Goal: Transaction & Acquisition: Book appointment/travel/reservation

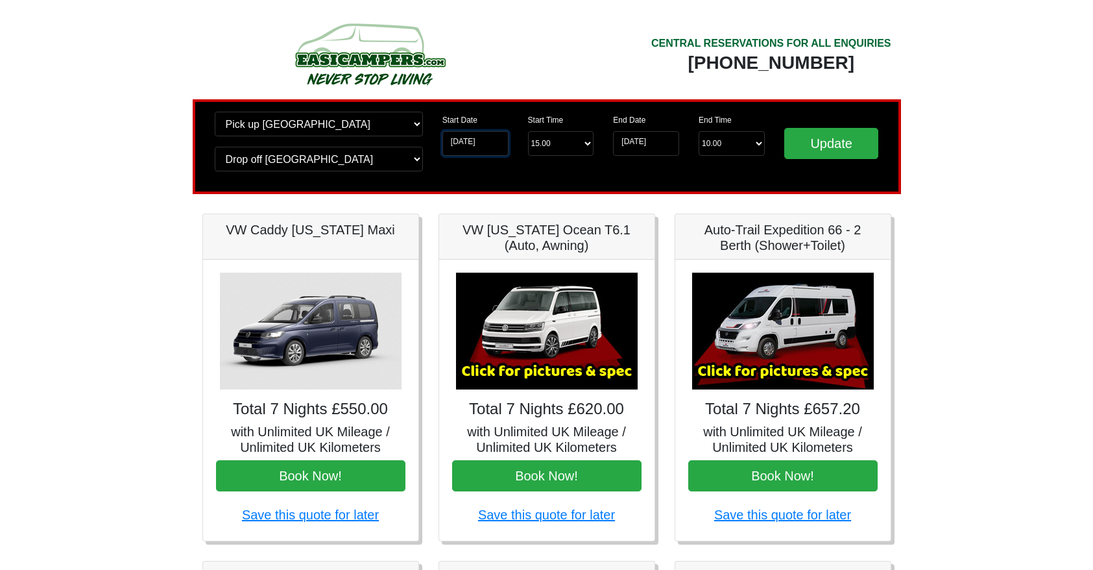
click at [466, 143] on input "17-10-2025" at bounding box center [476, 143] width 66 height 25
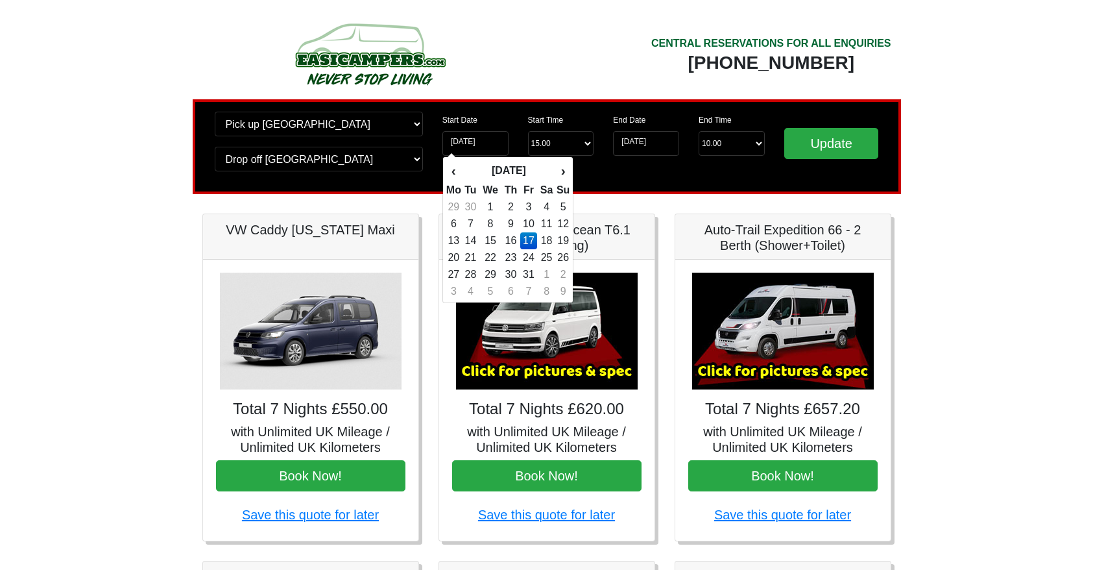
click at [549, 242] on td "18" at bounding box center [546, 240] width 19 height 17
type input "18-10-2025"
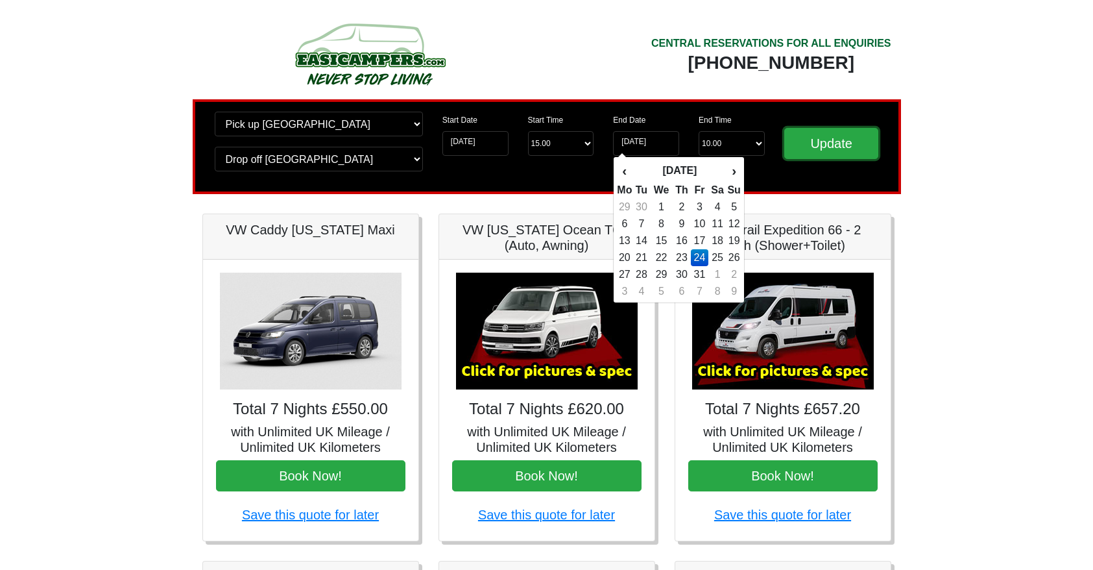
click at [831, 145] on input "Update" at bounding box center [831, 143] width 95 height 31
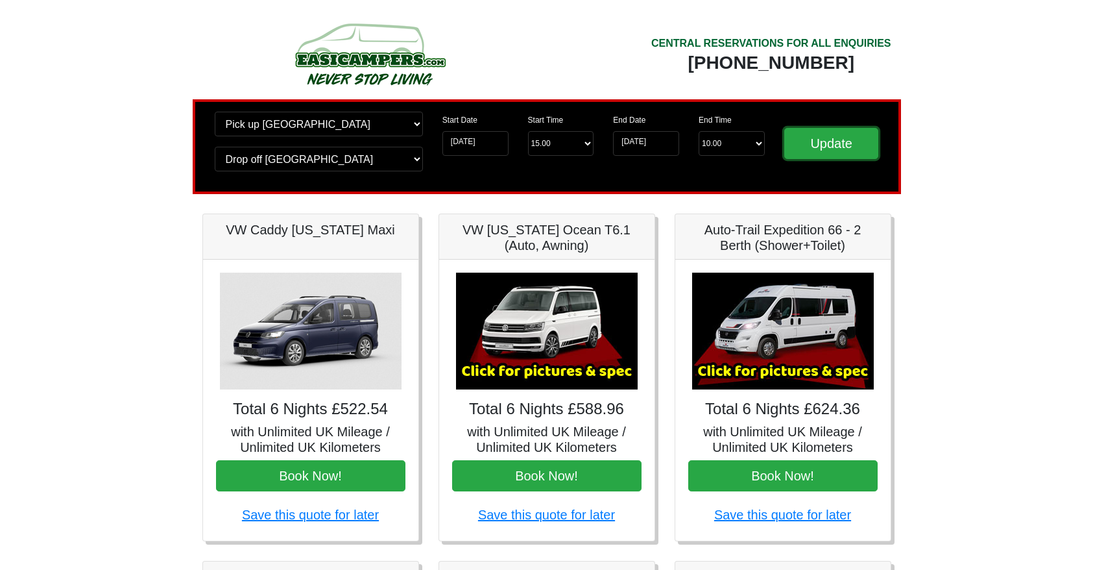
click at [838, 141] on input "Update" at bounding box center [831, 143] width 95 height 31
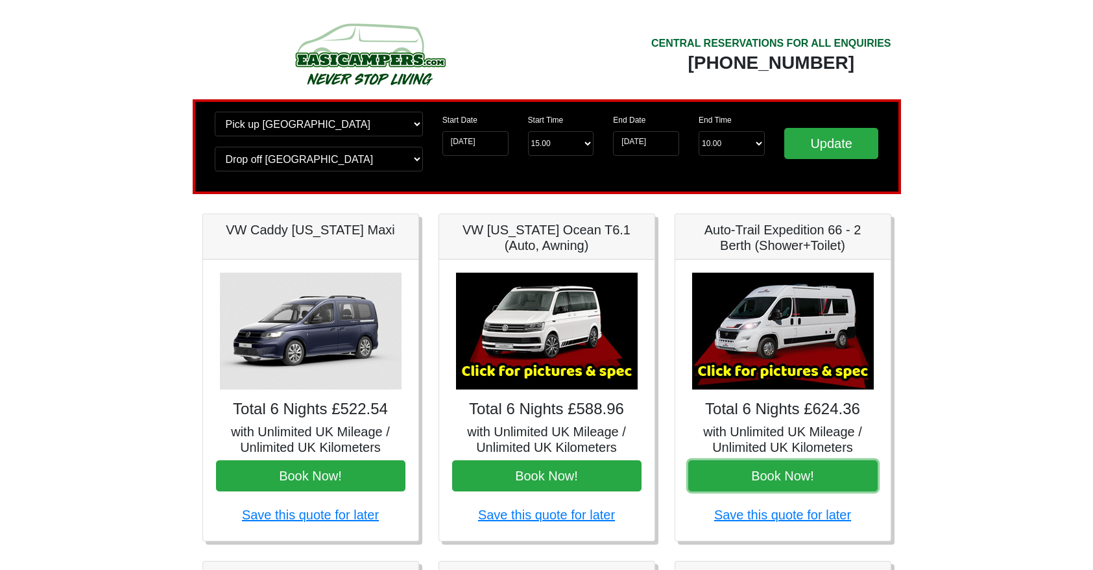
click at [791, 475] on button "Book Now!" at bounding box center [782, 475] width 189 height 31
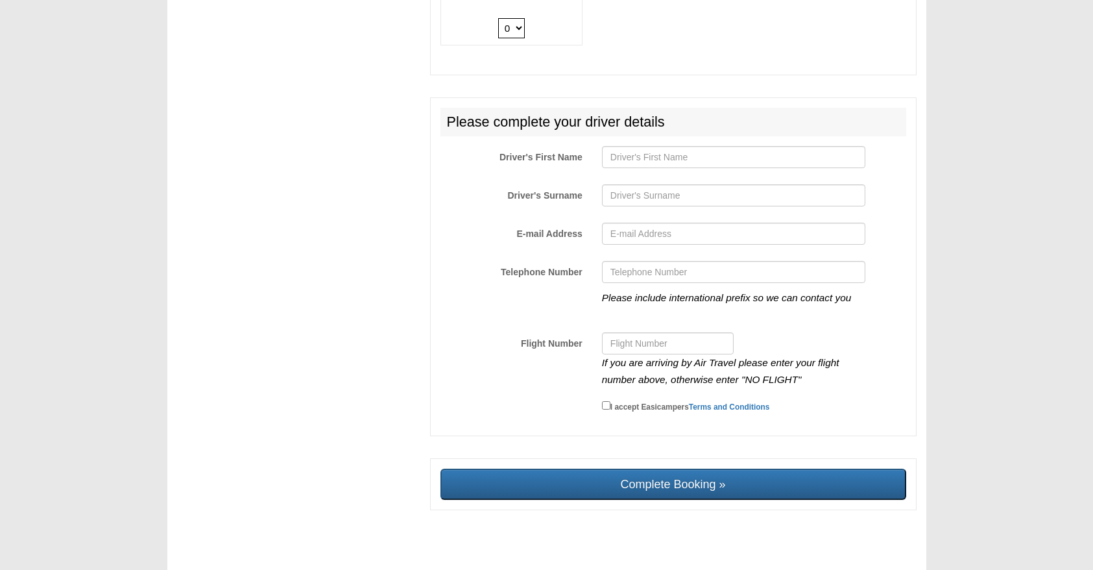
scroll to position [2183, 0]
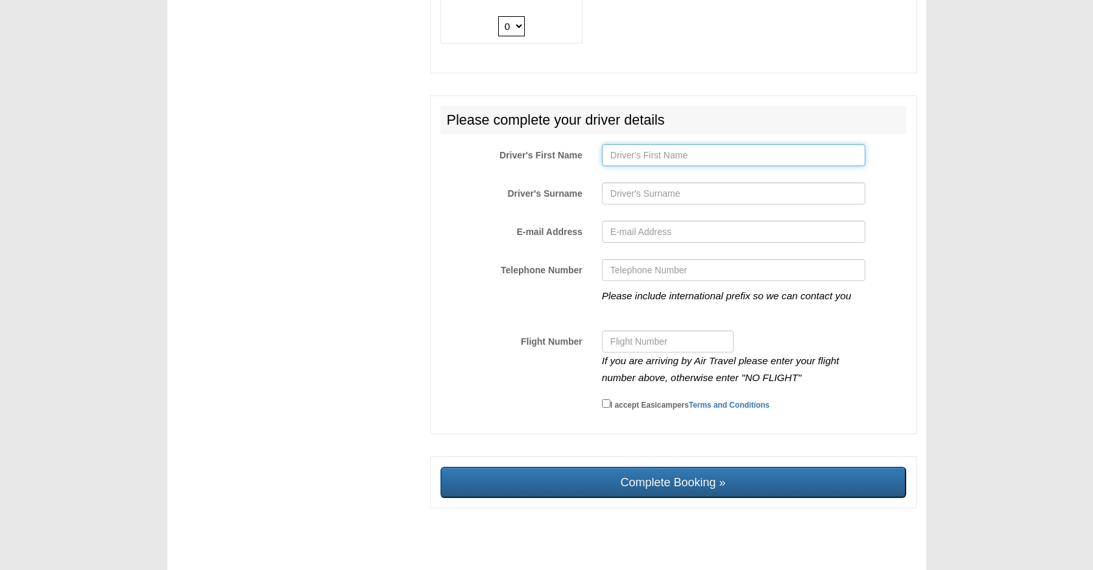
drag, startPoint x: 633, startPoint y: 144, endPoint x: 643, endPoint y: 142, distance: 10.6
click at [633, 144] on input "Driver's First Name" at bounding box center [733, 155] width 263 height 22
type input "Chris"
type input "Donald"
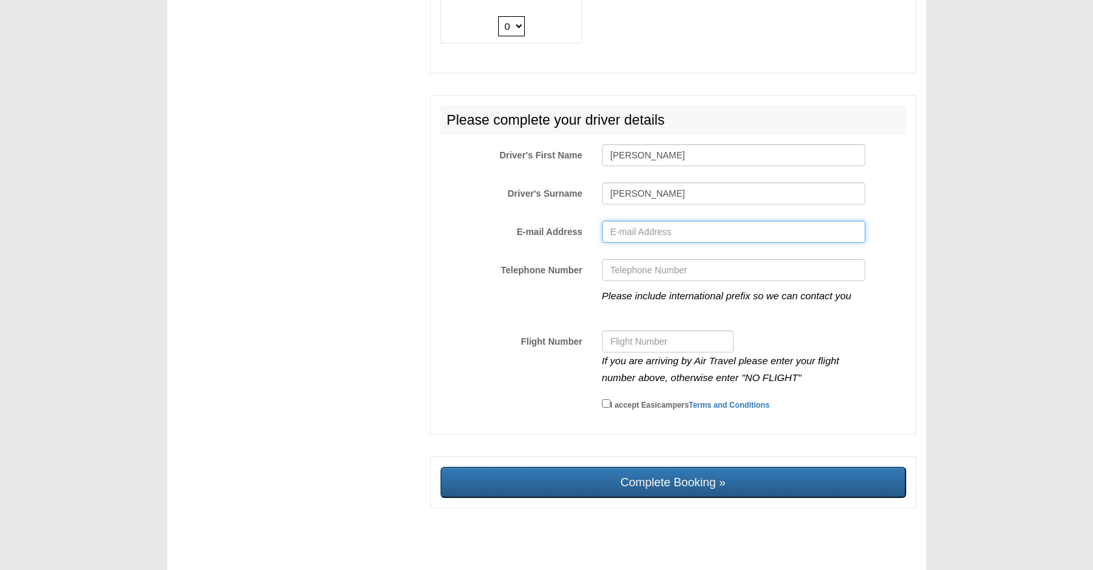
type input "creagbheag99@gmail.com"
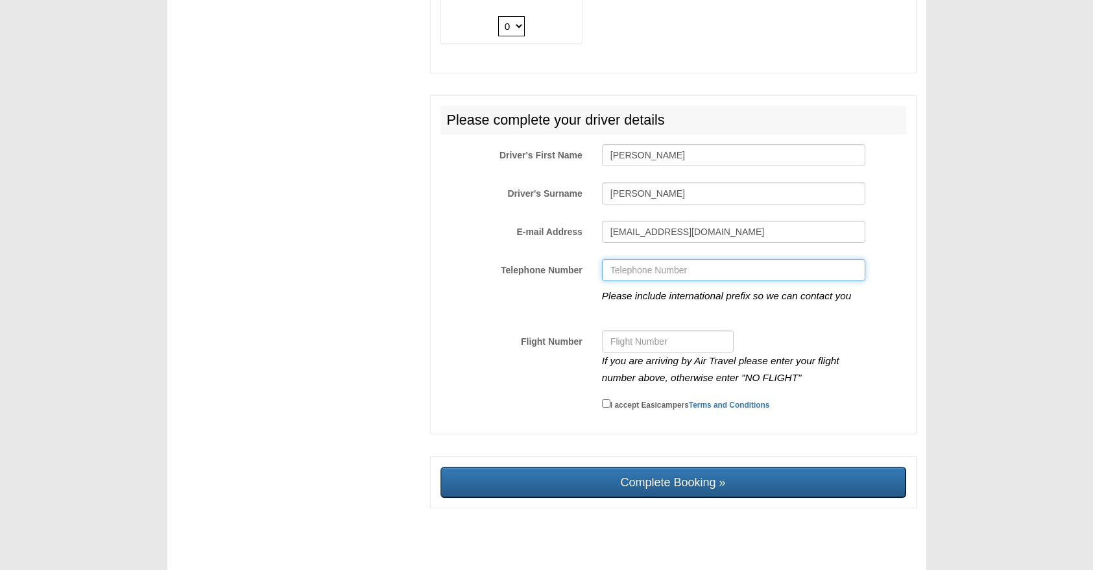
type input "07808126584"
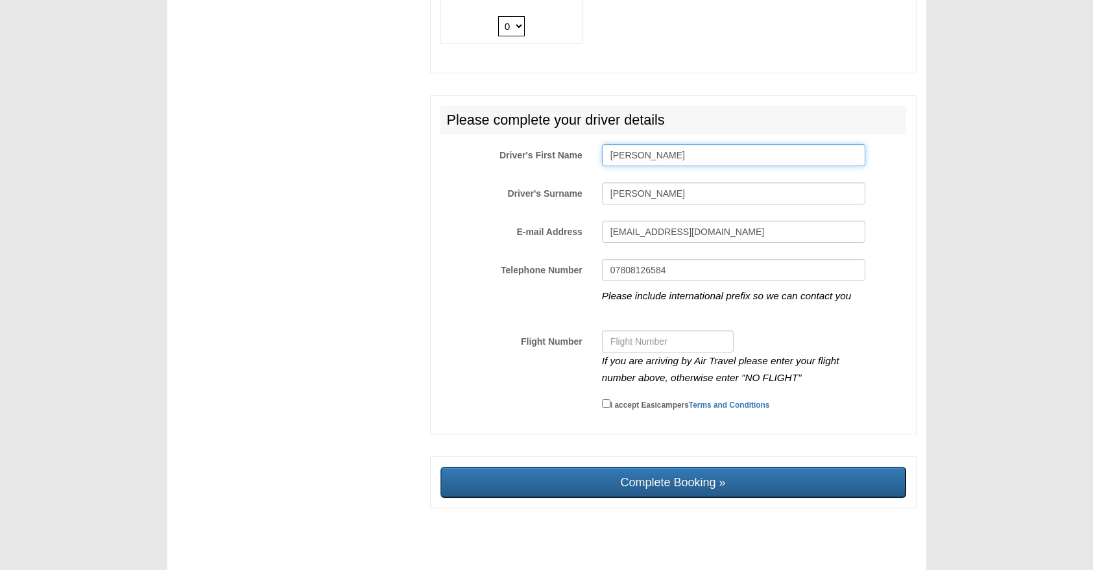
type input "Chris"
click at [604, 399] on input "I accept Easicampers Terms and Conditions" at bounding box center [606, 403] width 8 height 8
checkbox input "true"
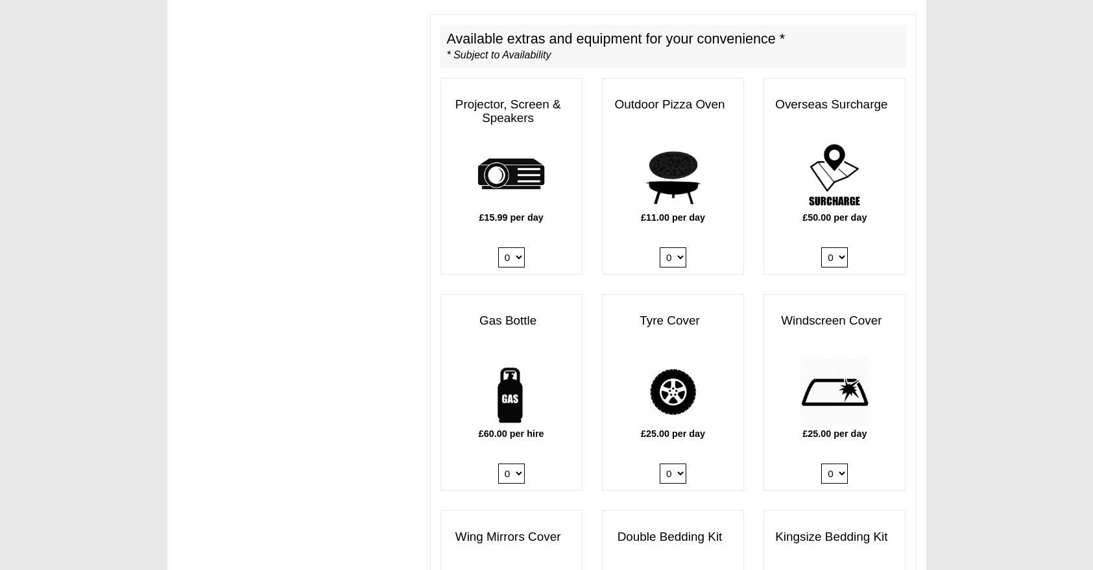
scroll to position [714, 0]
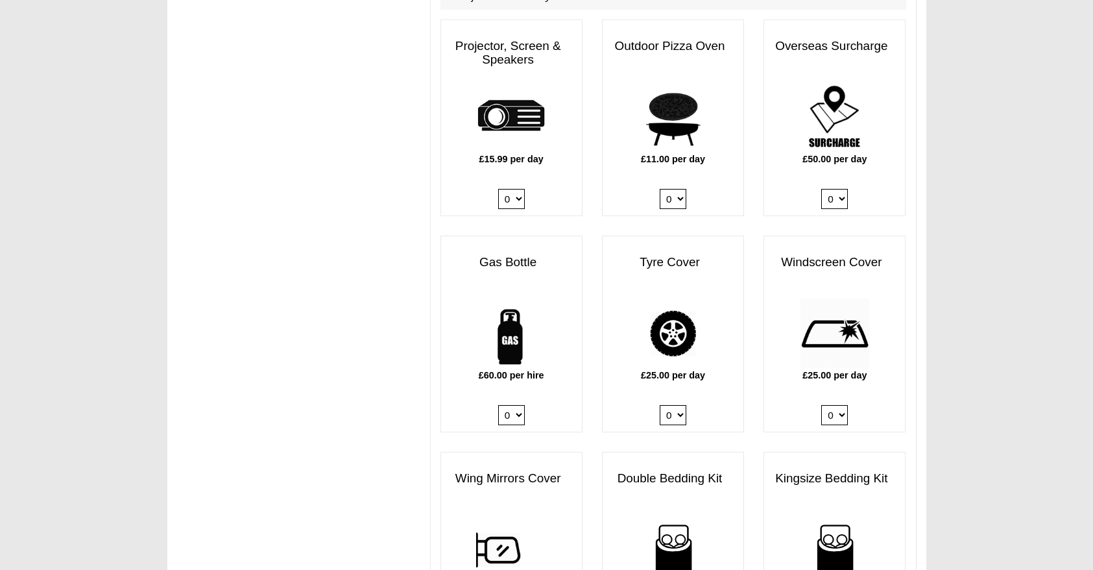
click at [519, 405] on select "0 1" at bounding box center [511, 415] width 27 height 20
select select "Gas Bottle x QTY 1 @ 60.00 GBP per hire."
click at [498, 405] on select "0 1" at bounding box center [511, 415] width 27 height 20
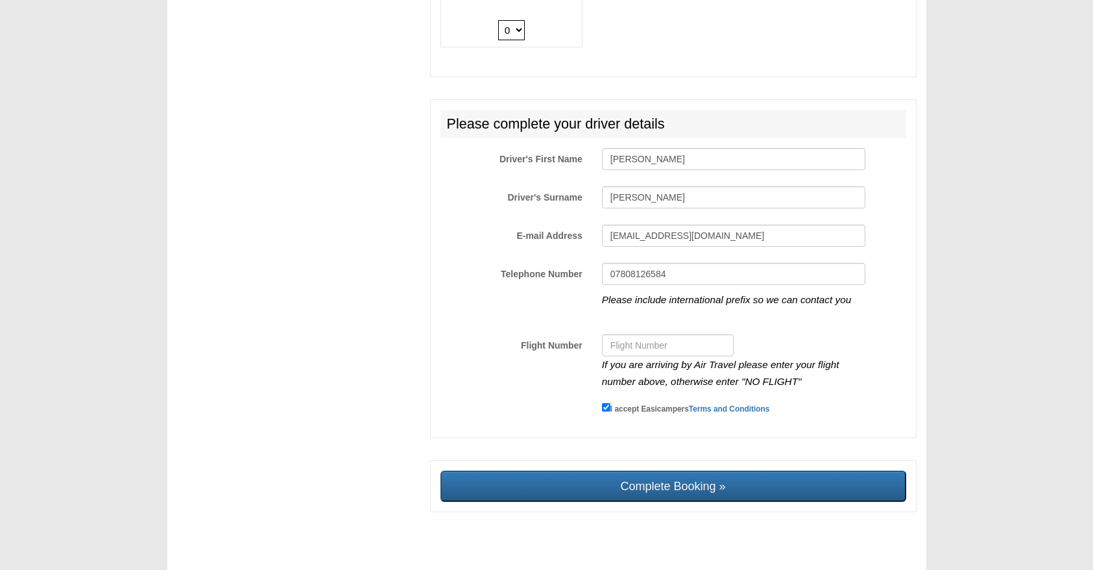
scroll to position [2183, 0]
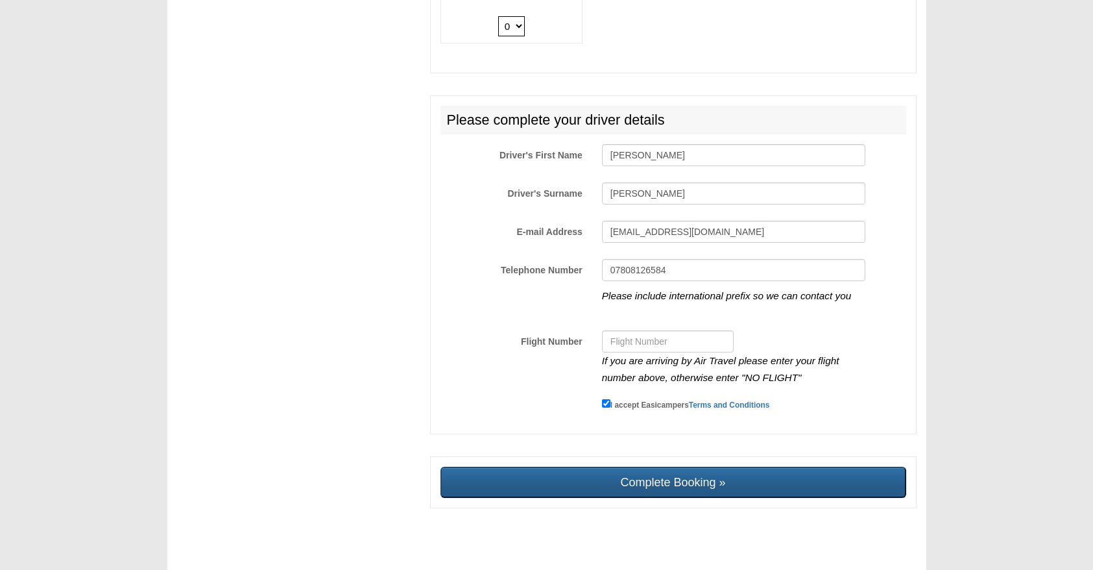
drag, startPoint x: 664, startPoint y: 473, endPoint x: 655, endPoint y: 33, distance: 440.0
click at [664, 473] on input "Complete Booking »" at bounding box center [674, 482] width 466 height 31
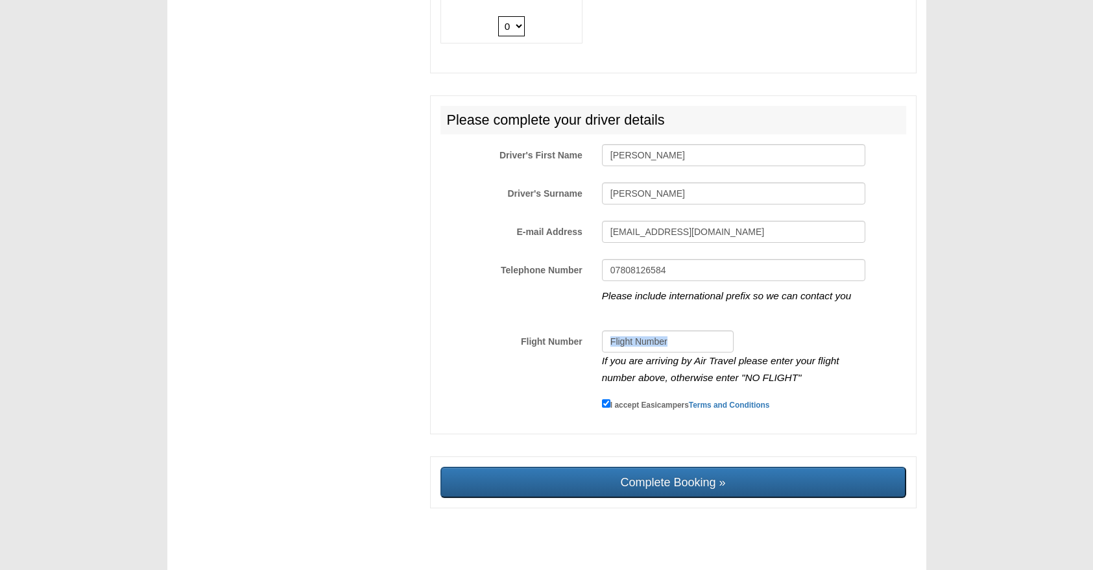
click at [668, 340] on div "If you are arriving by Air Travel please enter your flight number above, otherw…" at bounding box center [733, 357] width 283 height 55
click at [679, 330] on input "Flight Number" at bounding box center [668, 341] width 132 height 22
click at [687, 330] on input "Flight Number" at bounding box center [668, 341] width 132 height 22
type input "NO FLIGHT"
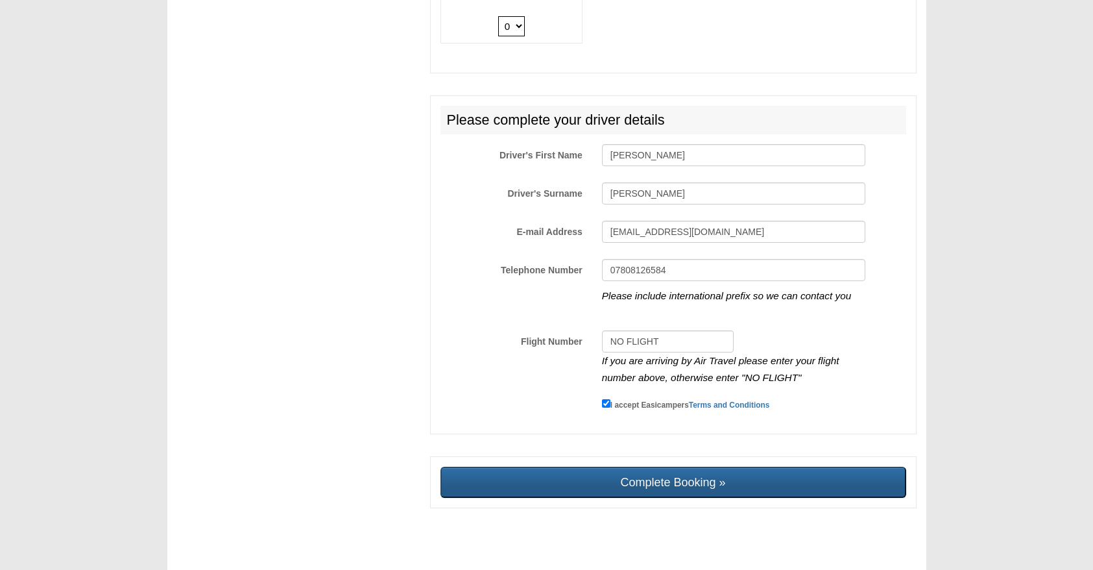
click at [694, 471] on input "Complete Booking »" at bounding box center [674, 482] width 466 height 31
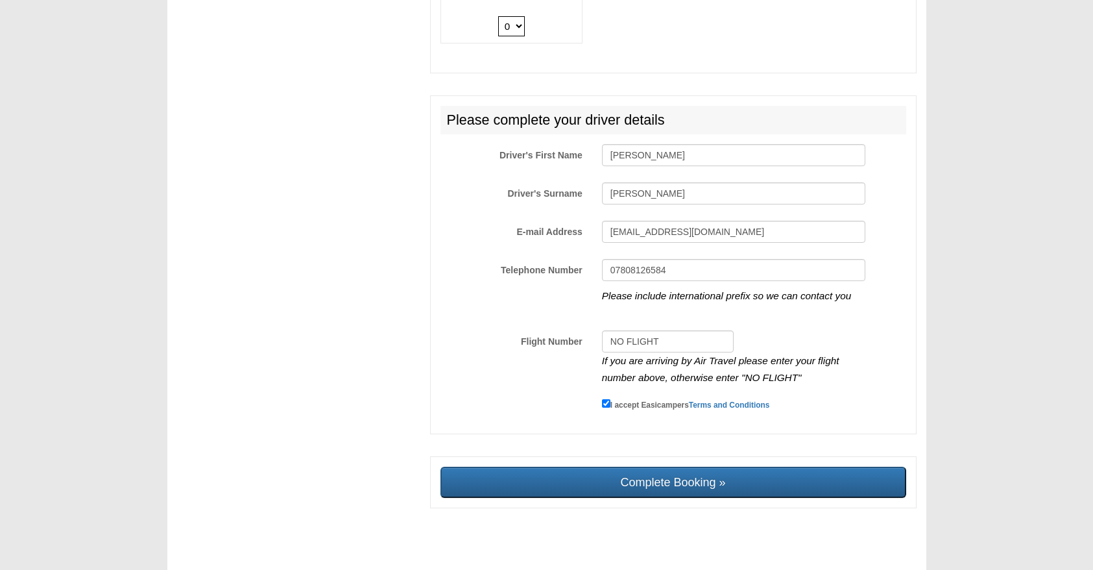
type input "Sending, please wait..."
